Goal: Information Seeking & Learning: Check status

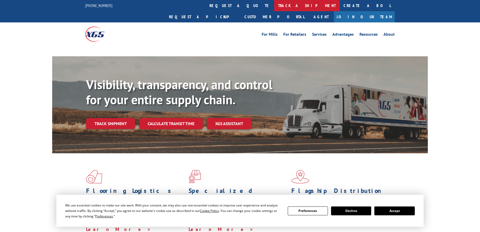
click at [274, 8] on link "track a shipment" at bounding box center [306, 5] width 65 height 11
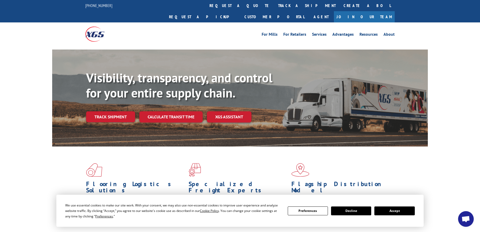
click at [274, 6] on link "track a shipment" at bounding box center [306, 5] width 65 height 11
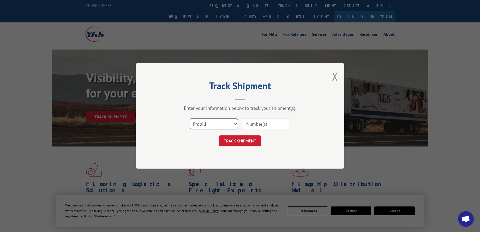
click at [218, 123] on select "Select category... Probill BOL PO" at bounding box center [214, 124] width 48 height 11
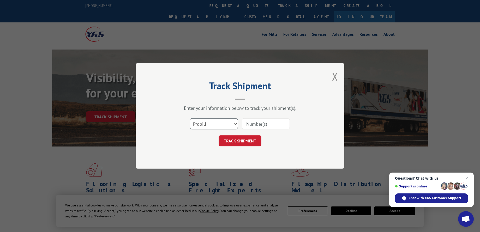
select select "po"
click at [190, 119] on select "Select category... Probill BOL PO" at bounding box center [214, 124] width 48 height 11
click at [288, 122] on input at bounding box center [266, 124] width 48 height 11
paste input "16502350"
type input "16502350"
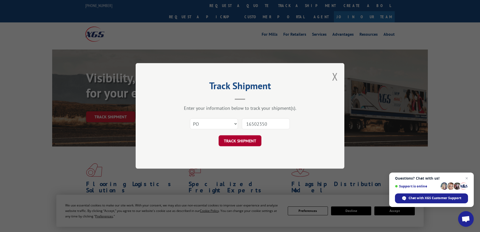
click at [249, 138] on button "TRACK SHIPMENT" at bounding box center [240, 141] width 43 height 11
